Goal: Share content: Share content

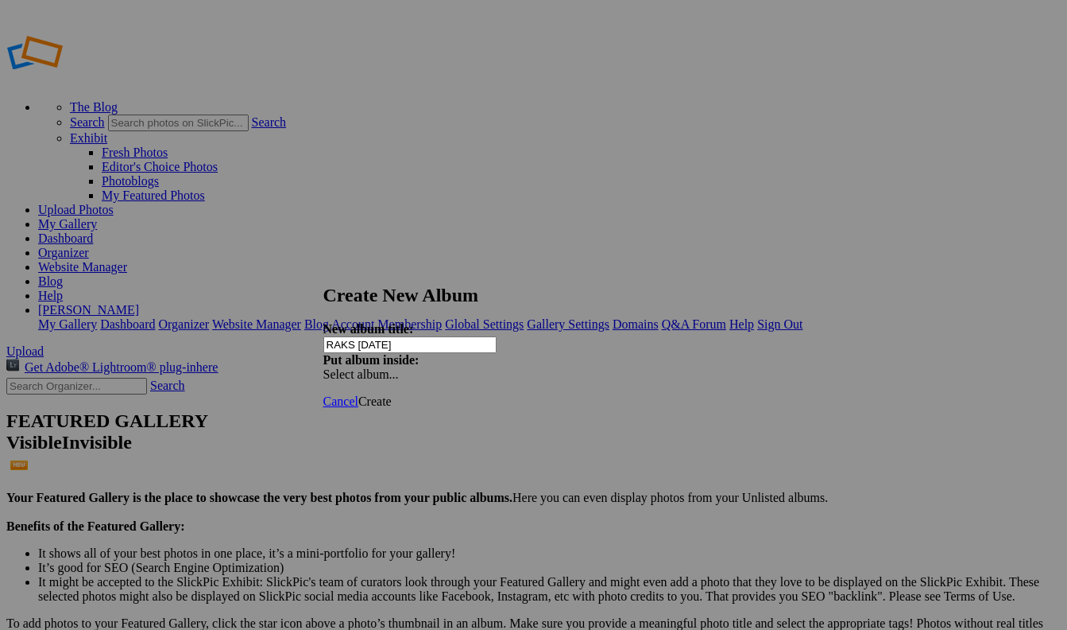
type input "RAKS [DATE]"
click at [490, 367] on div "Select album..." at bounding box center [406, 374] width 167 height 14
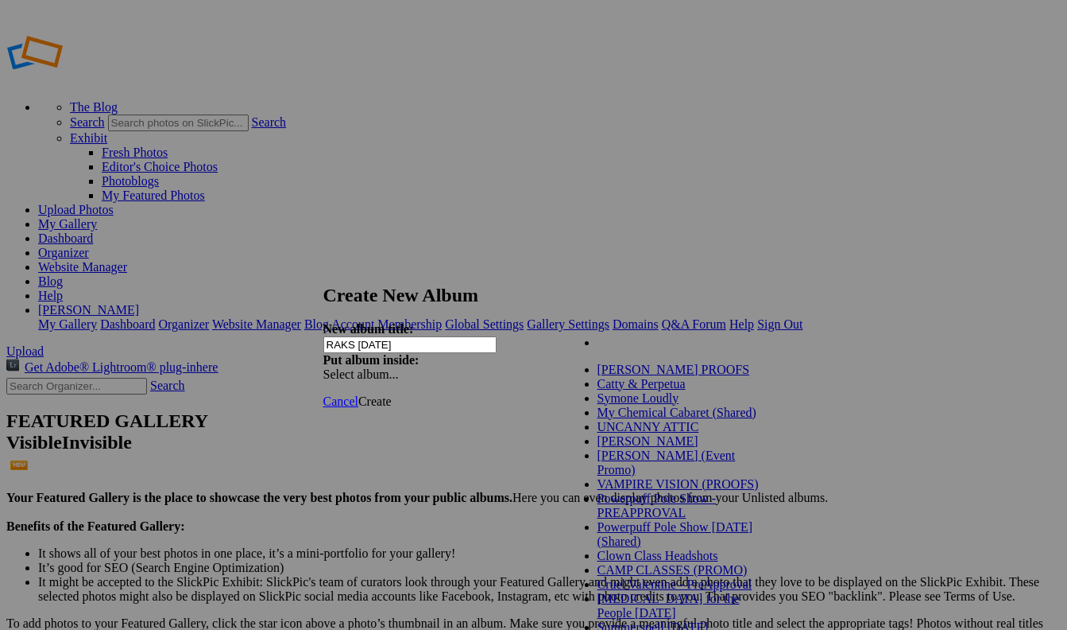
scroll to position [1784, 0]
drag, startPoint x: 643, startPoint y: 405, endPoint x: 646, endPoint y: 416, distance: 12.3
click at [646, 416] on ul "[PERSON_NAME] PROOFS Catty & Perpetua Symone Loudly My Chemical Cabaret (Shared…" at bounding box center [667, 433] width 203 height 143
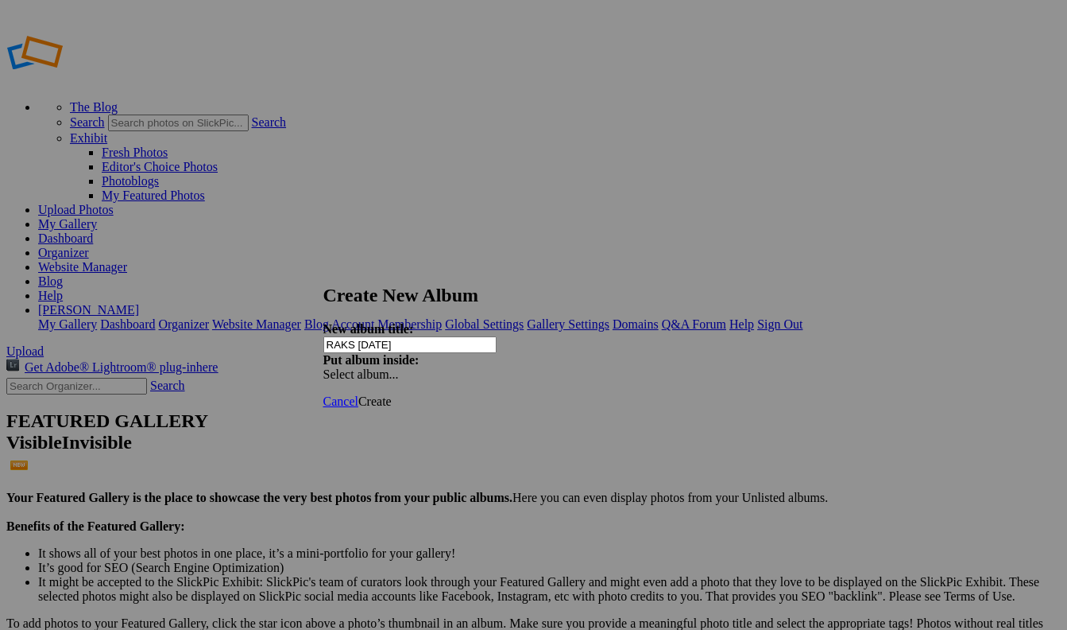
click at [399, 367] on span "Select album..." at bounding box center [361, 374] width 76 height 14
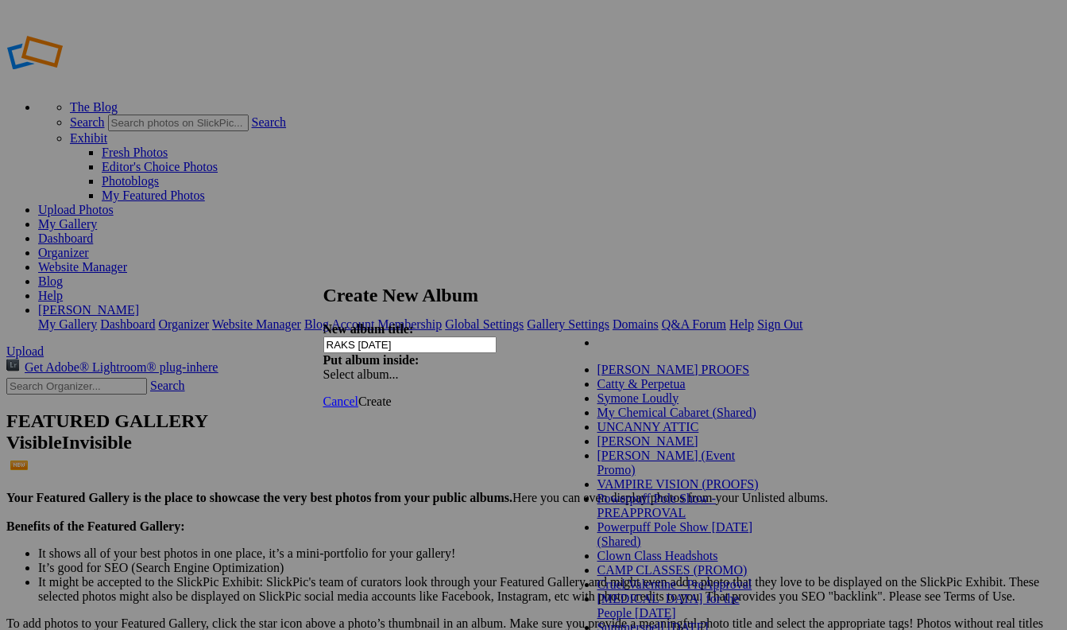
scroll to position [1780, 0]
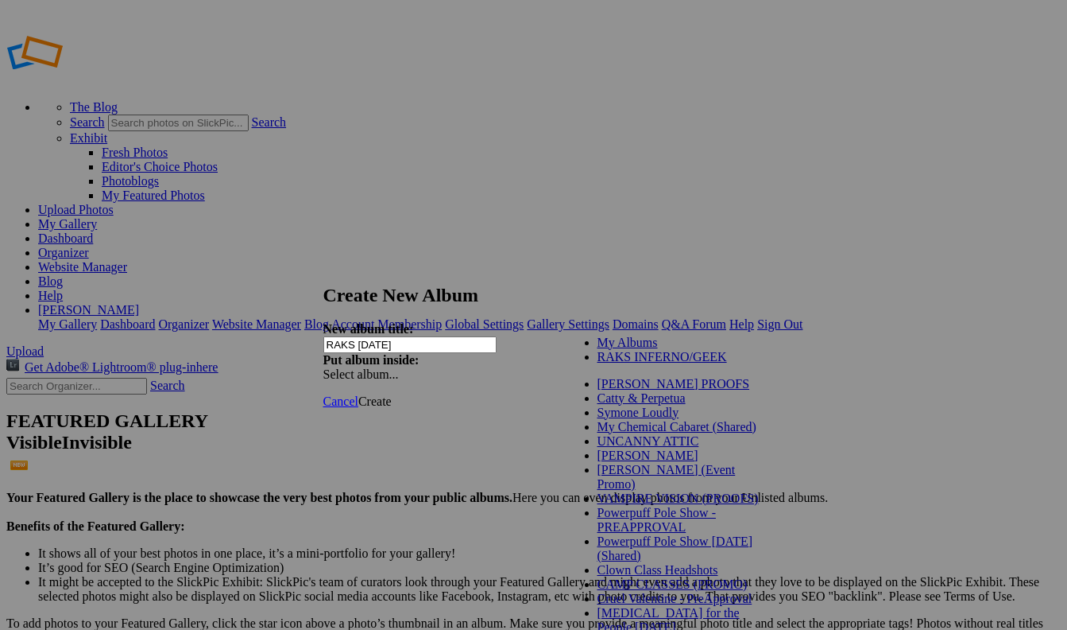
click at [617, 363] on link "RAKS INFERNO/GEEK" at bounding box center [663, 357] width 130 height 14
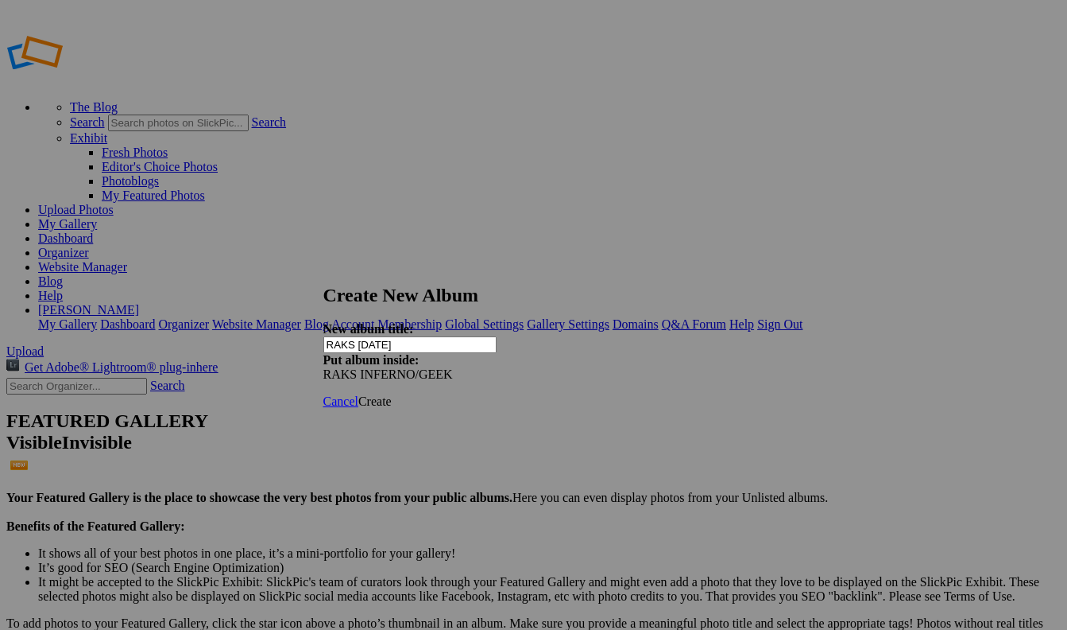
click at [392, 394] on span "Create" at bounding box center [374, 401] width 33 height 14
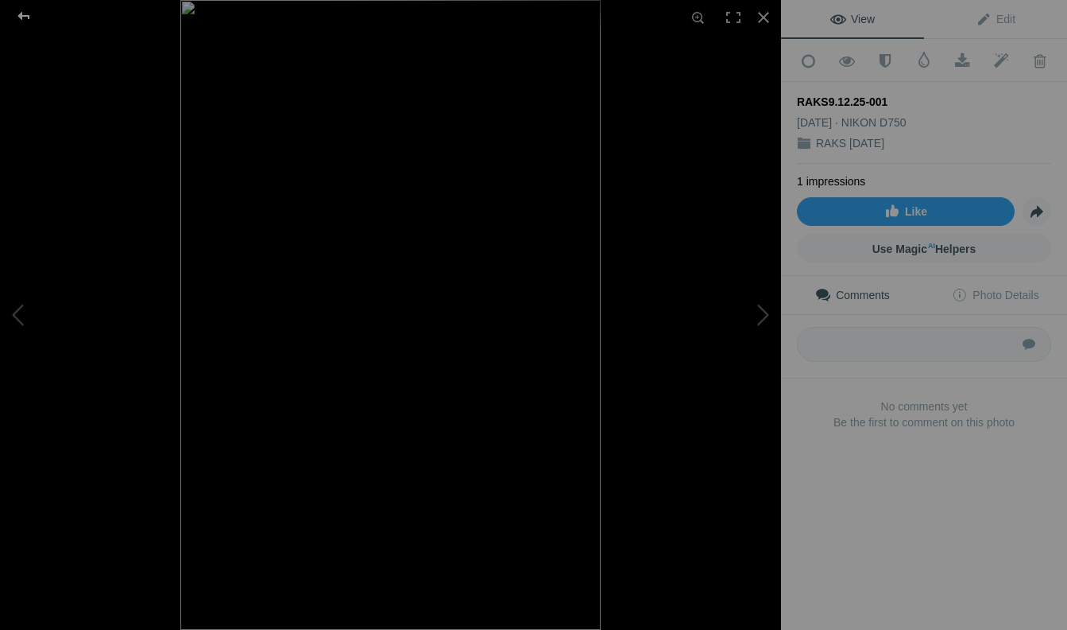
click at [27, 15] on div at bounding box center [23, 16] width 57 height 32
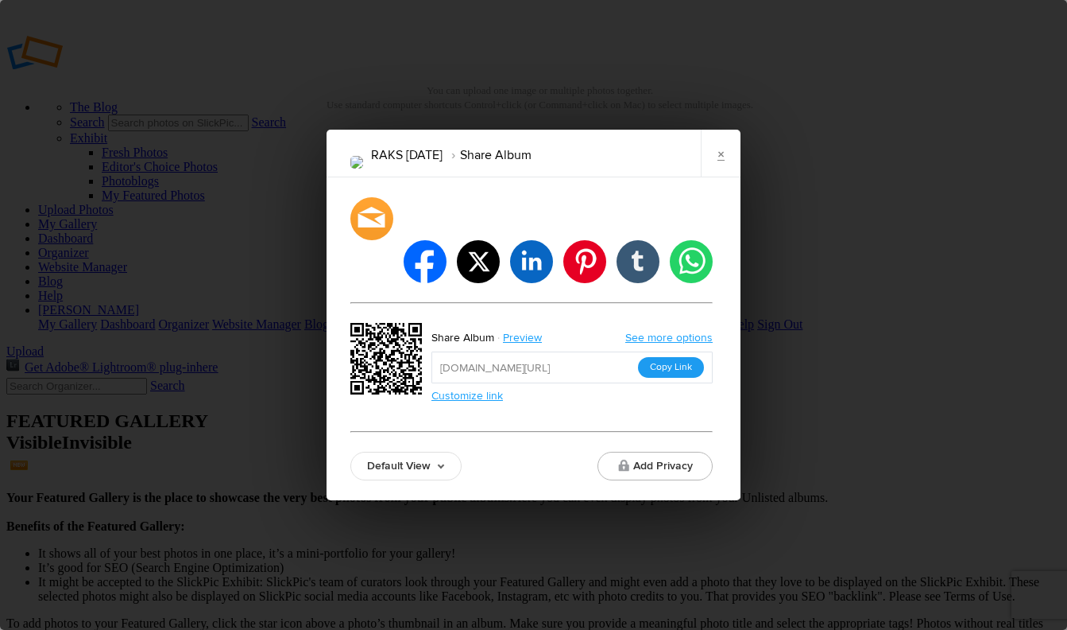
click at [679, 357] on button "Copy Link" at bounding box center [671, 367] width 66 height 21
